Goal: Task Accomplishment & Management: Manage account settings

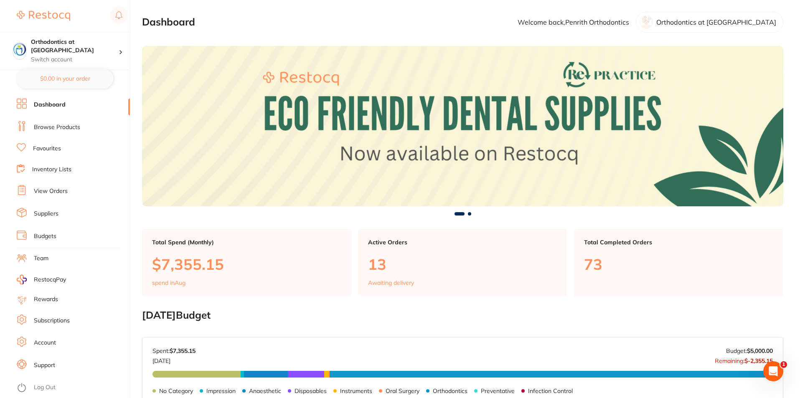
scroll to position [292, 0]
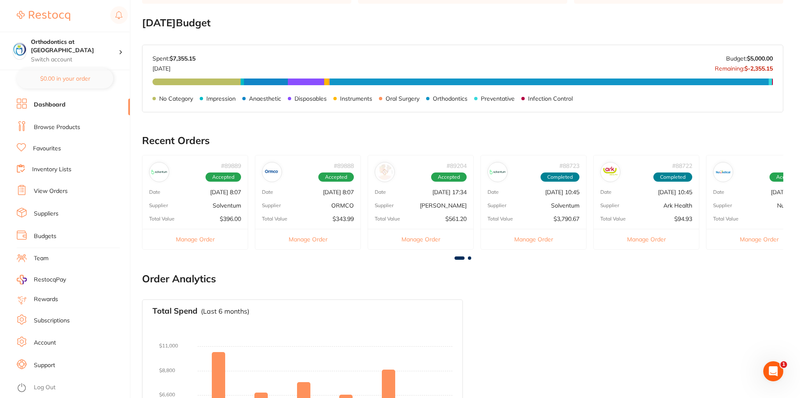
click at [33, 386] on li "Log Out" at bounding box center [72, 387] width 111 height 13
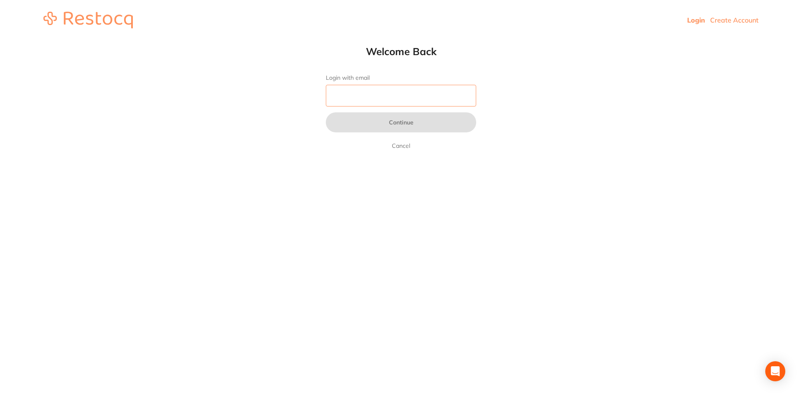
click at [363, 96] on input "Login with email" at bounding box center [401, 96] width 150 height 22
type input "[EMAIL_ADDRESS][DOMAIN_NAME]"
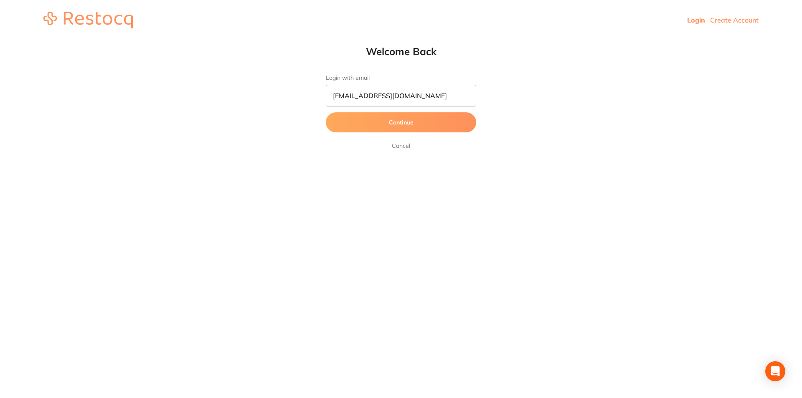
click at [403, 122] on button "Continue" at bounding box center [401, 122] width 150 height 20
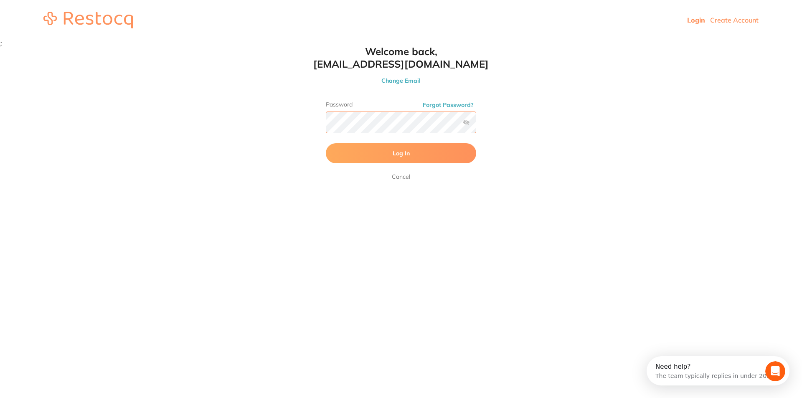
click at [326, 143] on button "Log In" at bounding box center [401, 153] width 150 height 20
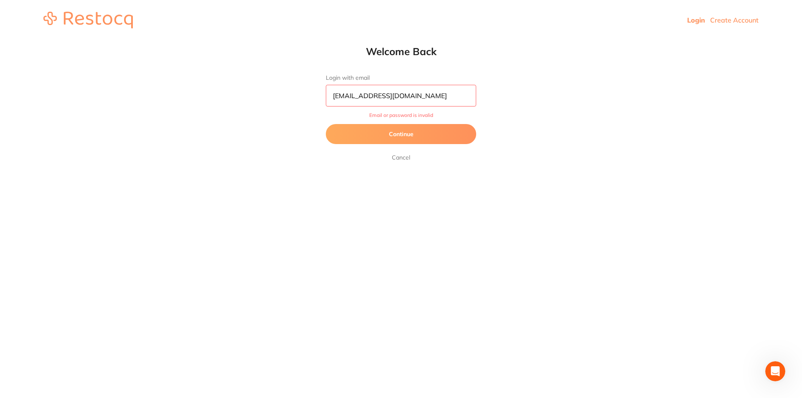
click at [415, 136] on button "Continue" at bounding box center [401, 134] width 150 height 20
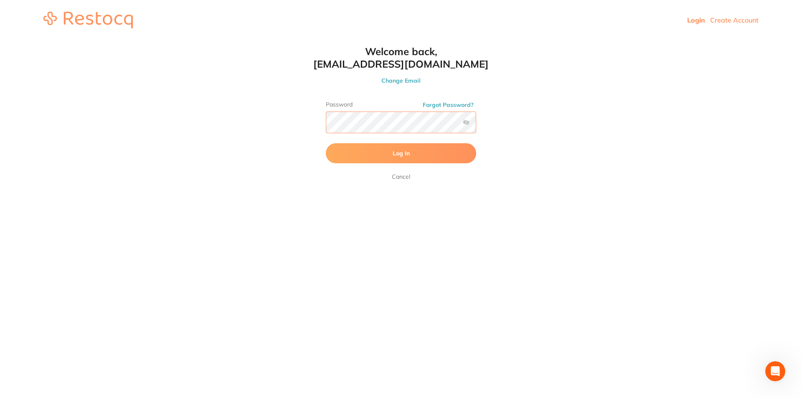
click at [326, 143] on button "Log In" at bounding box center [401, 153] width 150 height 20
